Goal: Task Accomplishment & Management: Use online tool/utility

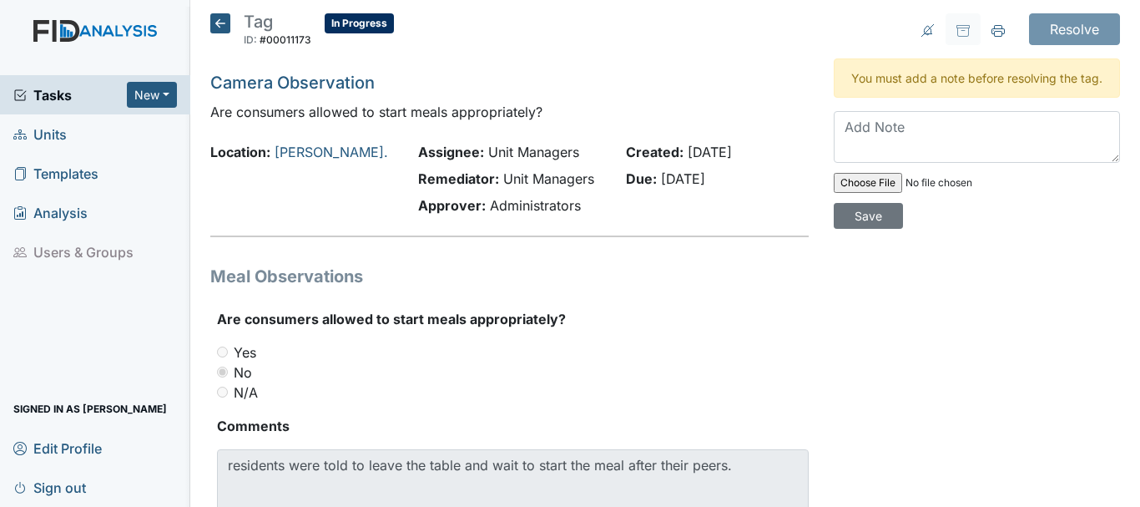
scroll to position [88, 0]
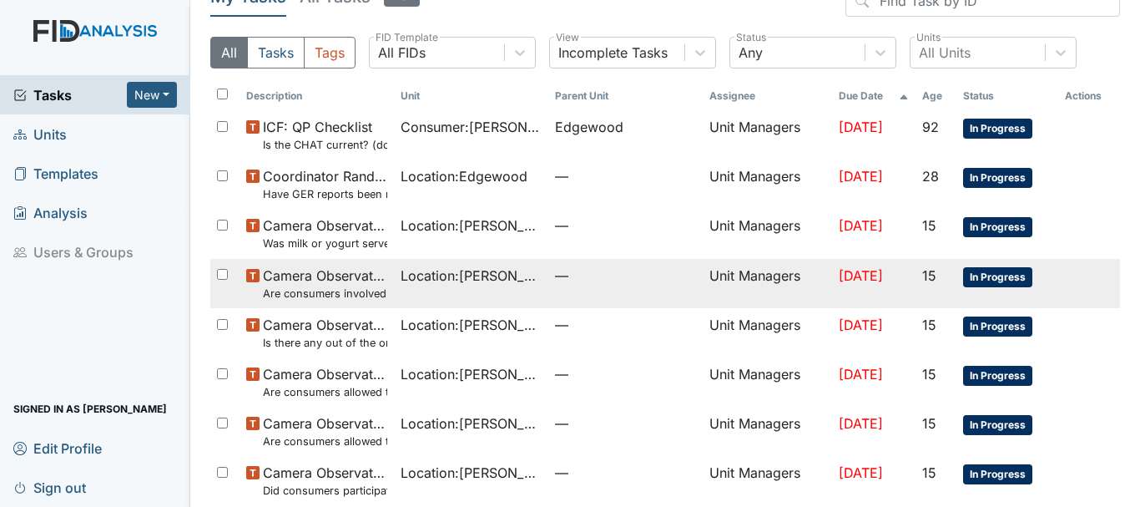
scroll to position [167, 0]
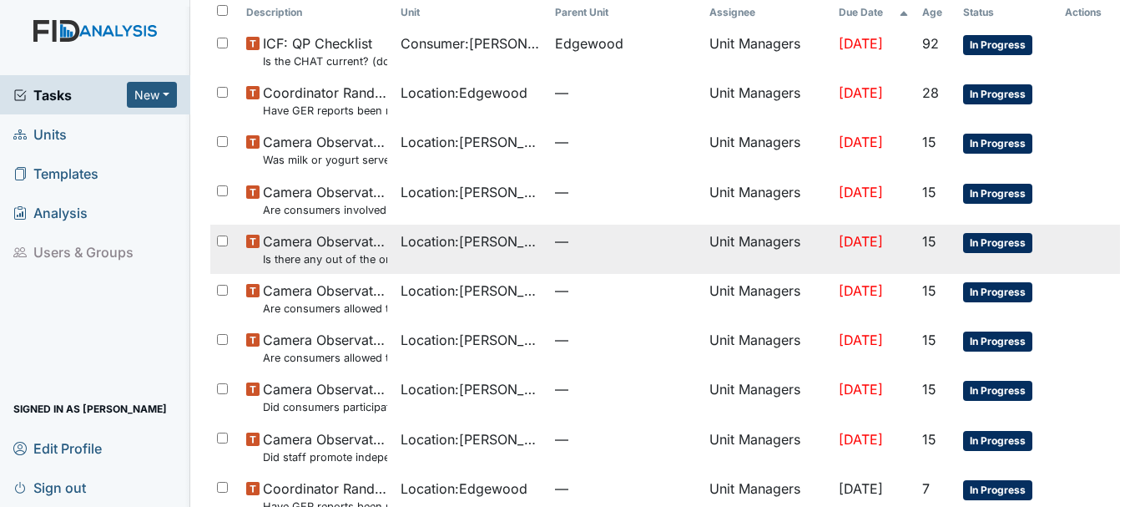
click at [314, 260] on small "Is there any out of the ordinary cell phone usage?" at bounding box center [325, 259] width 124 height 16
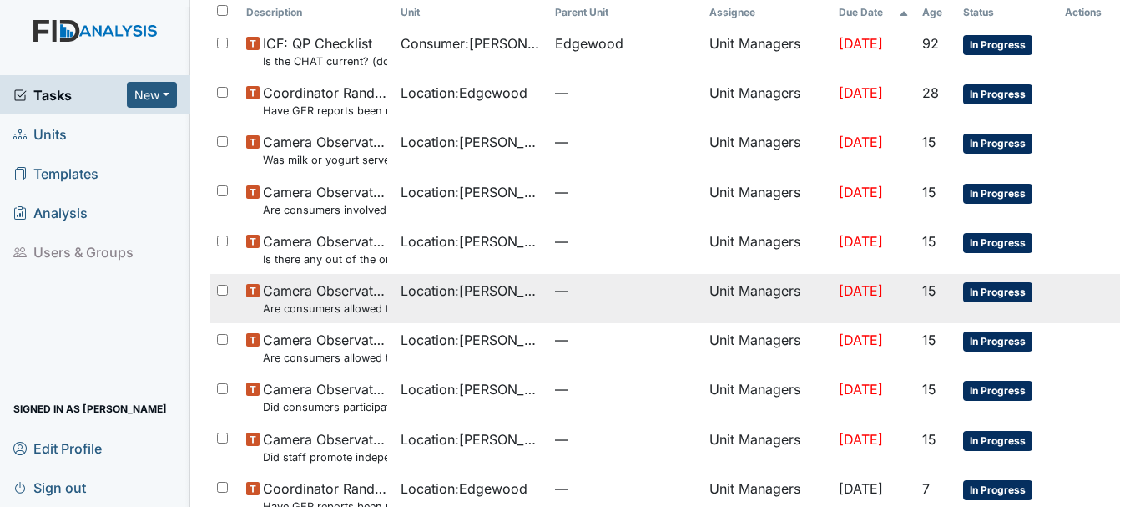
click at [321, 305] on small "Are consumers allowed to leave the table as desired?" at bounding box center [325, 309] width 124 height 16
